Goal: Navigation & Orientation: Find specific page/section

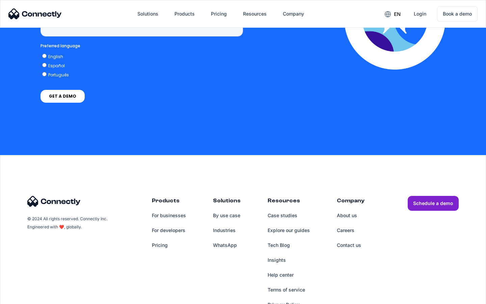
scroll to position [1718, 0]
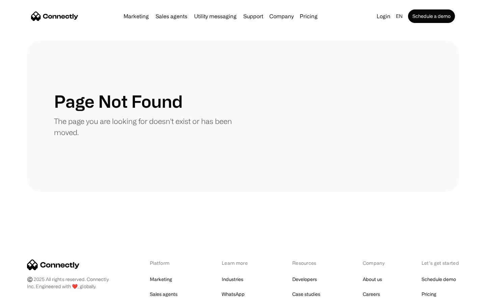
scroll to position [123, 0]
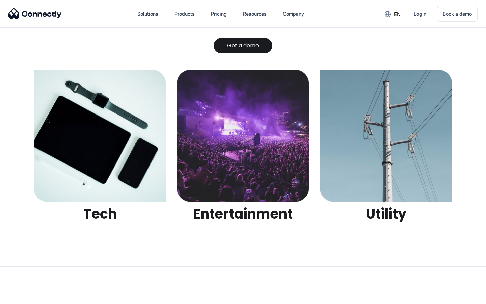
scroll to position [2128, 0]
